Goal: Find contact information: Find contact information

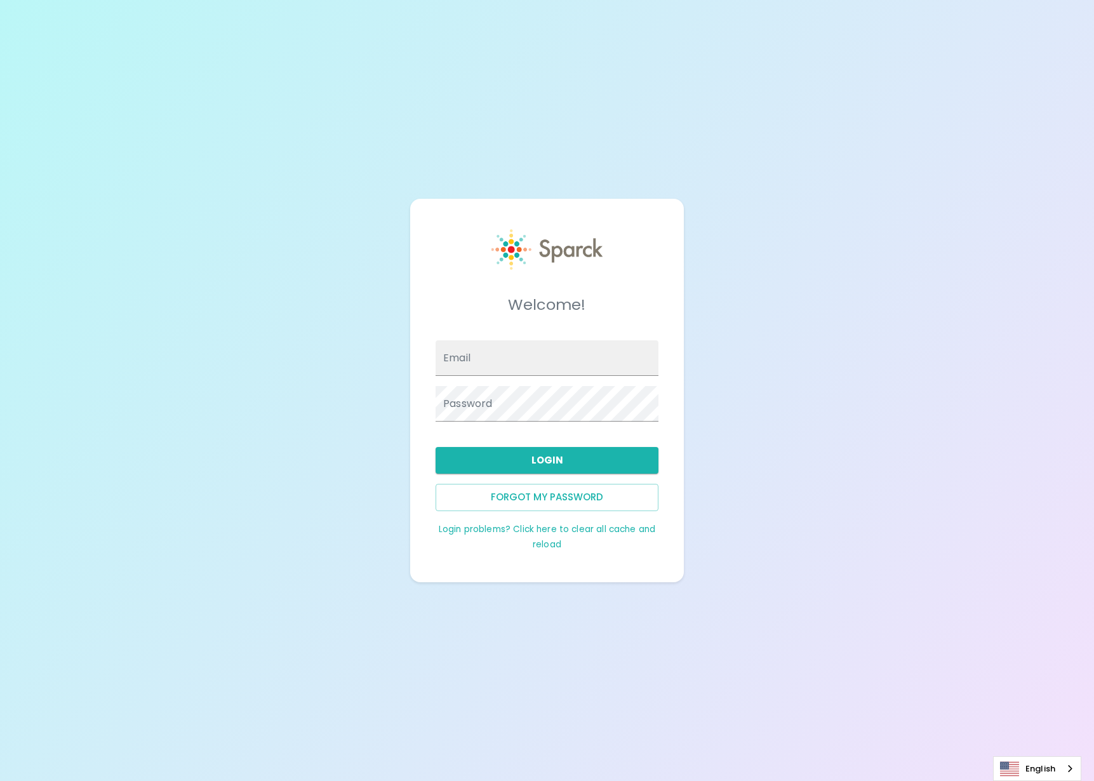
type input "admin@sparckco.com"
click at [557, 477] on div "Forgot my password" at bounding box center [541, 492] width 233 height 37
click at [560, 469] on button "Login" at bounding box center [547, 460] width 223 height 27
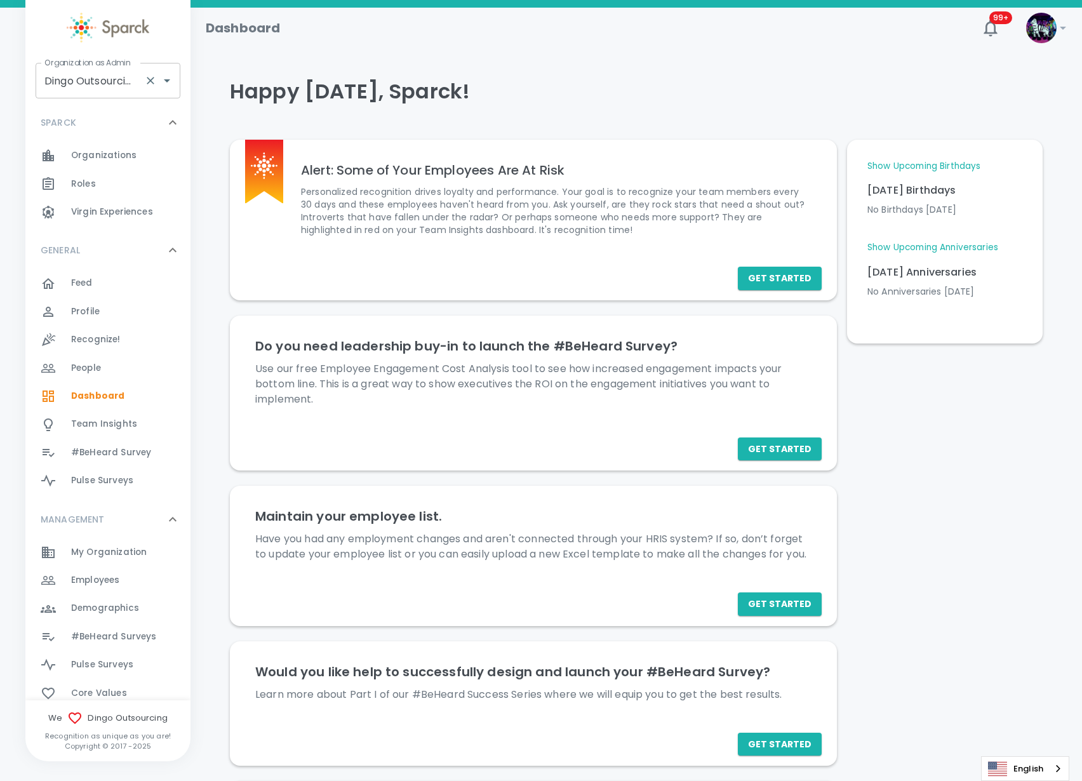
click at [82, 88] on input "Dingo Outsourcing • 793" at bounding box center [90, 81] width 98 height 24
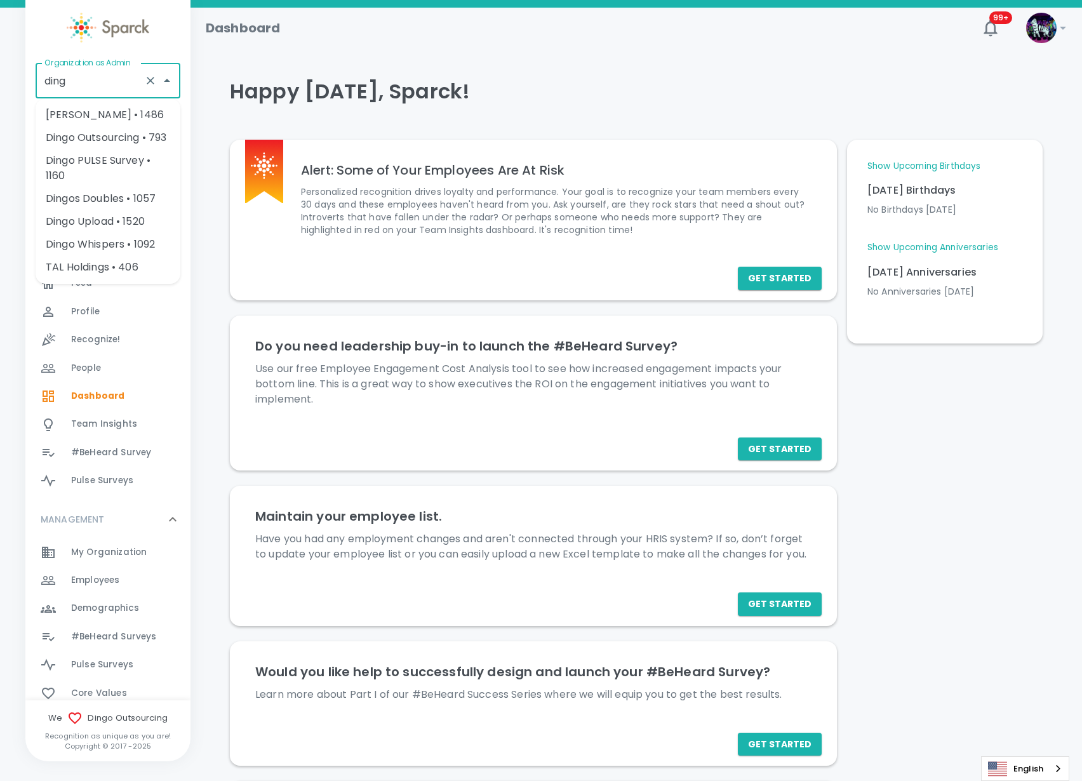
click at [108, 223] on li "Dingo Upload • 1520" at bounding box center [108, 221] width 145 height 23
type input "Dingo Upload • 1520"
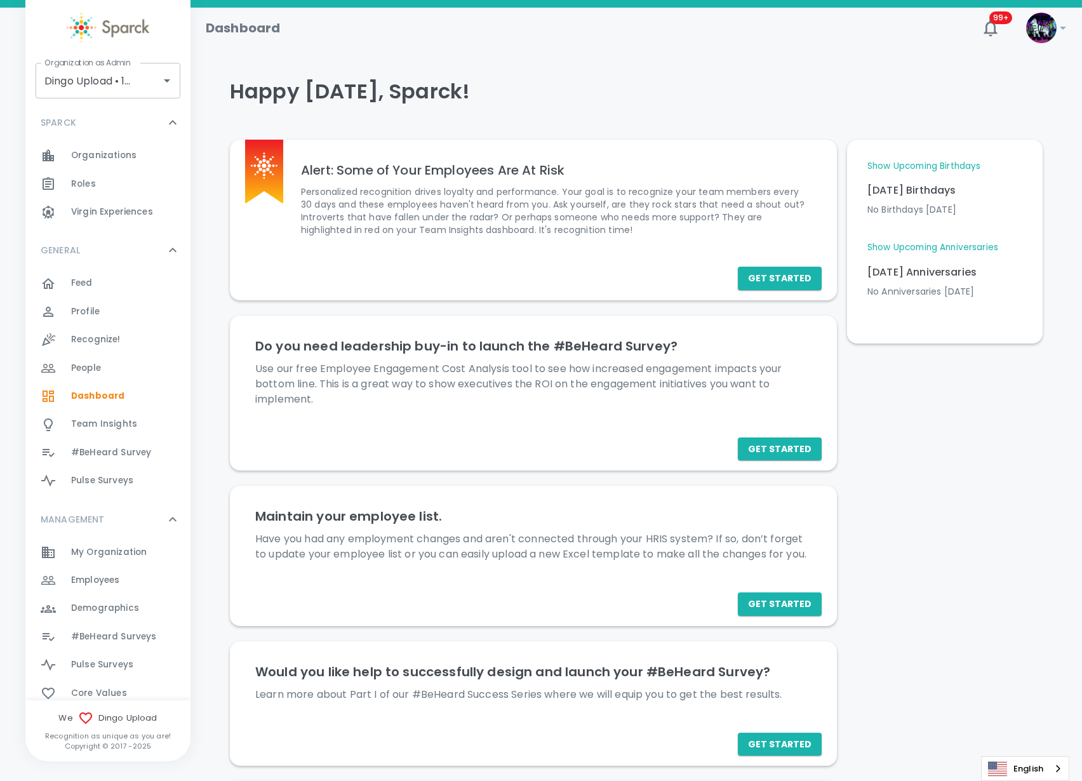
click at [131, 583] on div "Employees 0" at bounding box center [130, 580] width 119 height 18
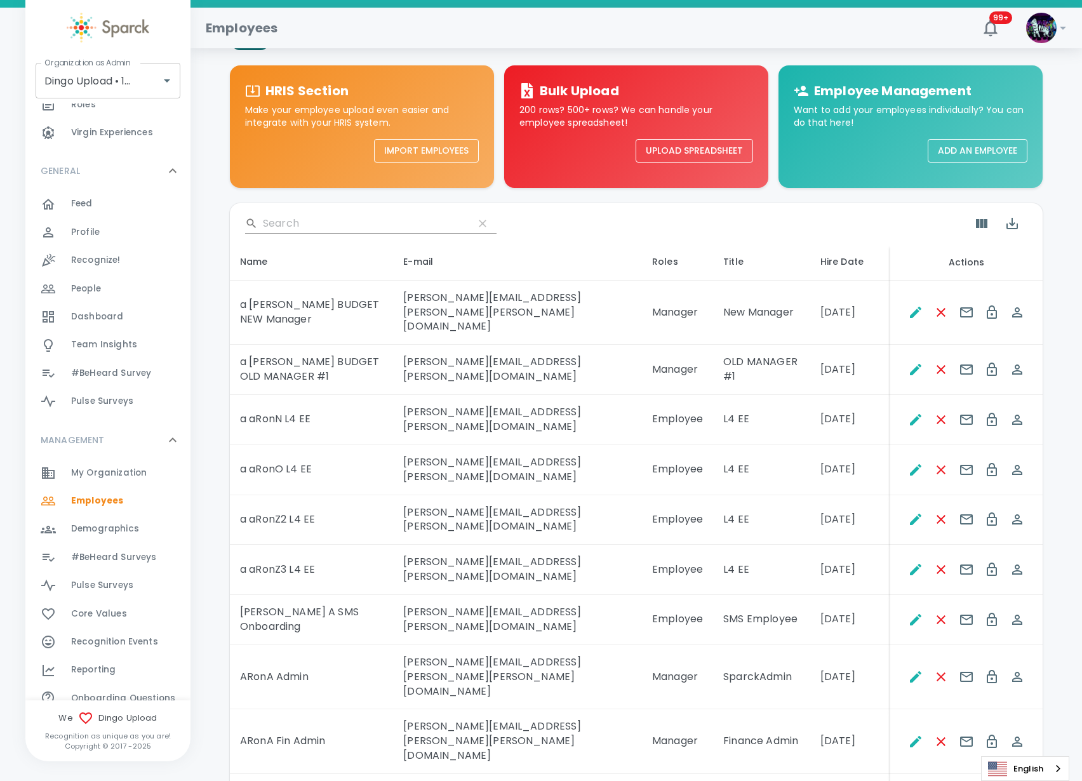
scroll to position [79, 0]
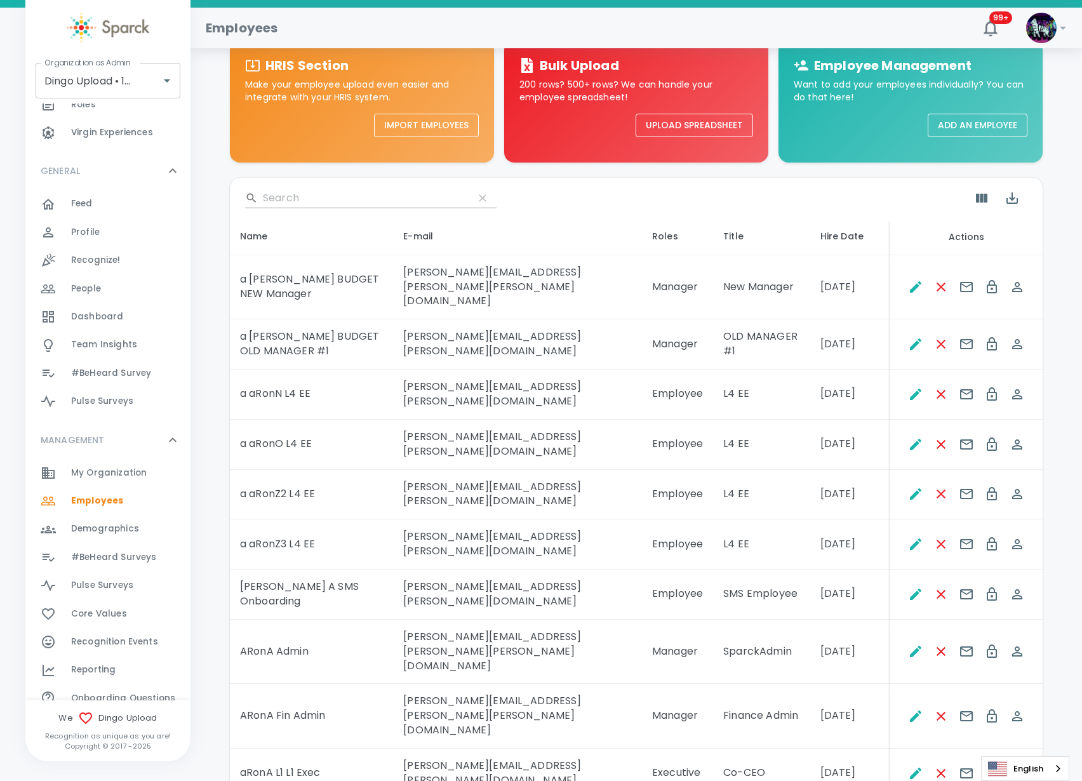
click at [14, 444] on nav "Organization as Admin Dingo Upload • 1520 Organization as Admin SPARCK 0 Organi…" at bounding box center [82, 413] width 165 height 970
drag, startPoint x: 583, startPoint y: 719, endPoint x: 331, endPoint y: 725, distance: 252.2
click at [393, 749] on td "[PERSON_NAME][EMAIL_ADDRESS][PERSON_NAME][DOMAIN_NAME]" at bounding box center [517, 774] width 249 height 50
copy td "[PERSON_NAME][EMAIL_ADDRESS][PERSON_NAME][DOMAIN_NAME]"
